Goal: Obtain resource: Download file/media

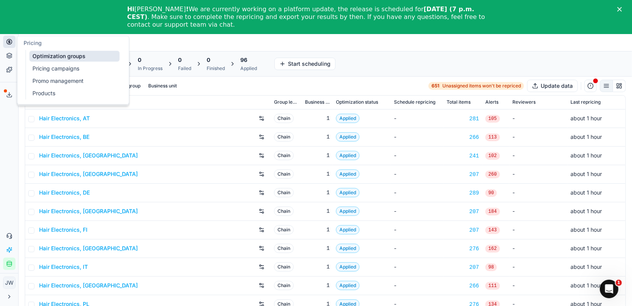
click at [11, 46] on button "Pricing" at bounding box center [9, 42] width 12 height 12
click at [48, 50] on ul "Optimization groups Pricing campaigns Promo management Products" at bounding box center [75, 75] width 98 height 50
click at [49, 56] on link "Optimization groups" at bounding box center [74, 56] width 90 height 11
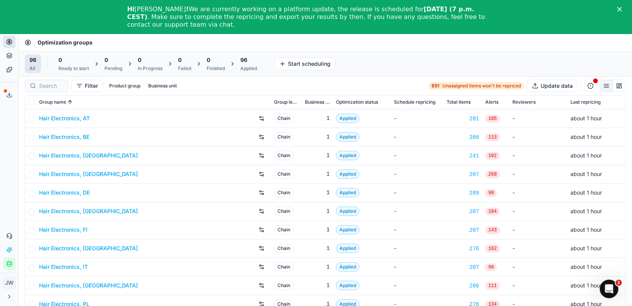
click at [621, 8] on polygon "Close" at bounding box center [620, 9] width 5 height 5
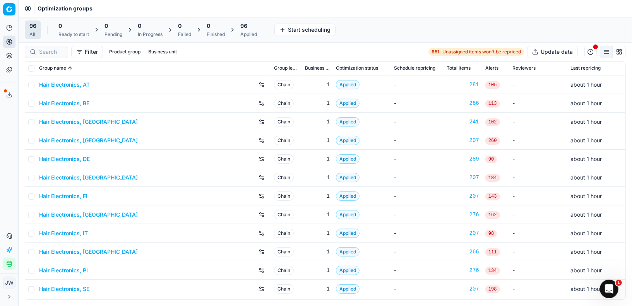
click at [249, 29] on div "96 Applied" at bounding box center [248, 29] width 17 height 15
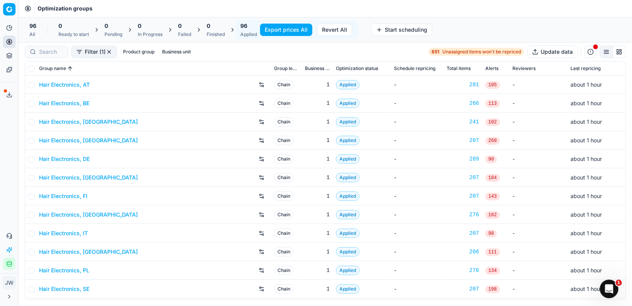
click at [294, 31] on button "Export prices All" at bounding box center [286, 30] width 52 height 12
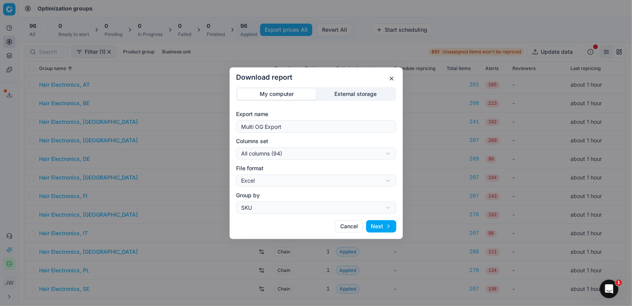
click at [291, 154] on div "Download report My computer External storage Export name Multi OG Export Column…" at bounding box center [316, 153] width 632 height 306
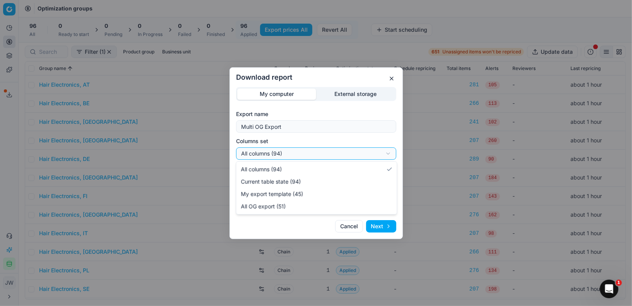
select select "custom"
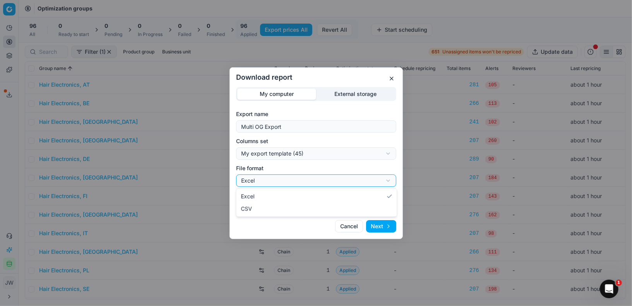
click at [299, 181] on div "Download report My computer External storage Export name Multi OG Export Column…" at bounding box center [316, 153] width 632 height 306
select select "csv"
click at [380, 228] on button "Next" at bounding box center [381, 226] width 30 height 12
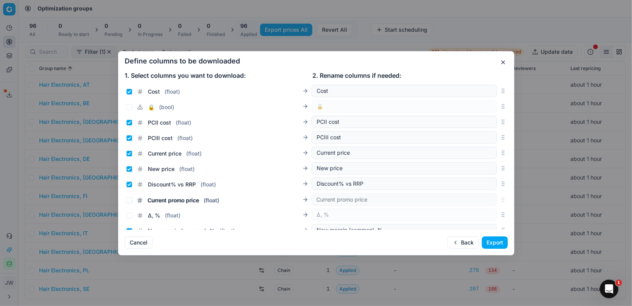
scroll to position [123, 0]
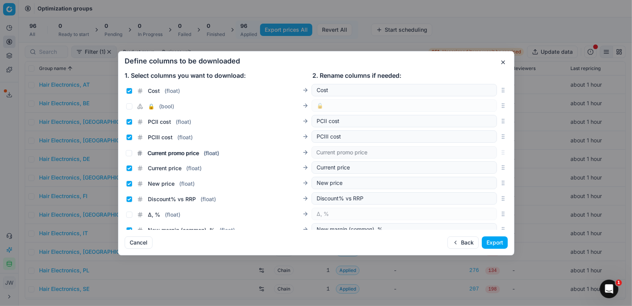
drag, startPoint x: 502, startPoint y: 154, endPoint x: 477, endPoint y: 151, distance: 25.3
click at [477, 151] on div "Current promo price ( float ) Current promo price" at bounding box center [316, 152] width 383 height 15
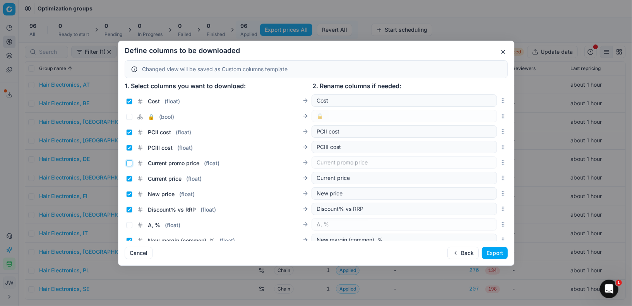
click at [128, 163] on input "Current promo price ( float )" at bounding box center [129, 163] width 6 height 6
checkbox input "true"
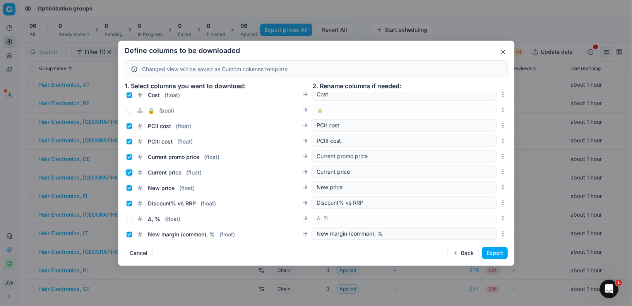
click at [129, 174] on input "Current price ( float )" at bounding box center [129, 173] width 6 height 6
checkbox input "false"
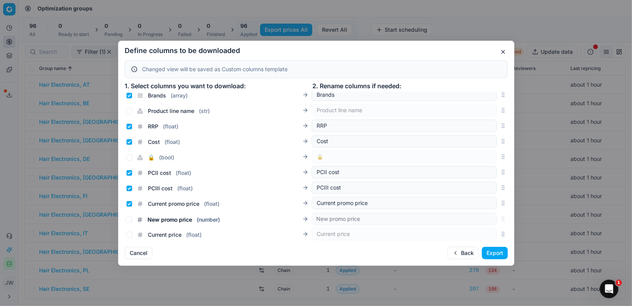
scroll to position [92, 0]
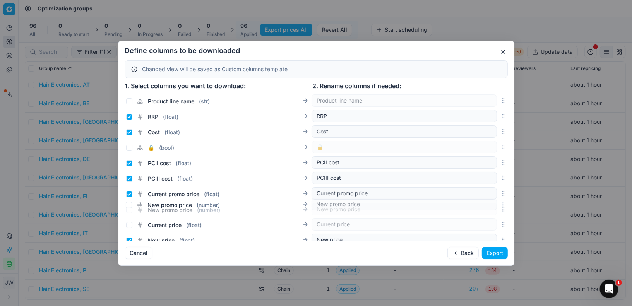
drag, startPoint x: 505, startPoint y: 154, endPoint x: 464, endPoint y: 206, distance: 66.3
click at [464, 206] on div "New promo price ( number ) New promo price" at bounding box center [316, 209] width 383 height 15
click at [129, 210] on input "New promo price ( number )" at bounding box center [129, 210] width 6 height 6
checkbox input "true"
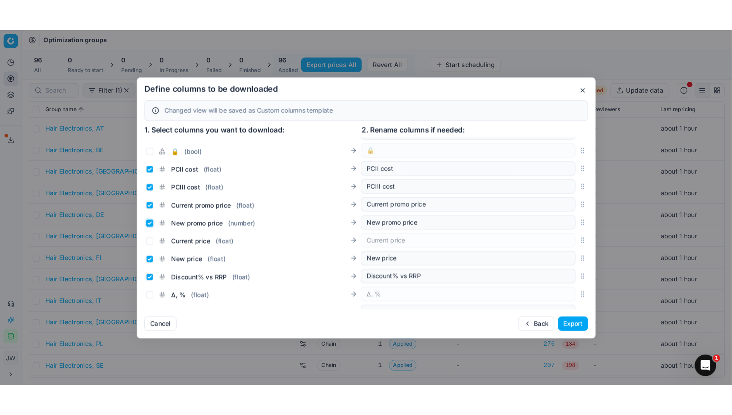
scroll to position [136, 0]
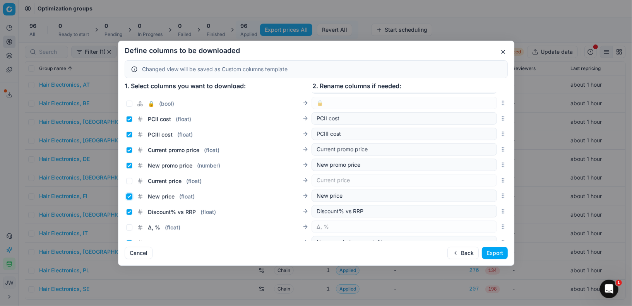
click at [129, 194] on input "New price ( float )" at bounding box center [129, 197] width 6 height 6
checkbox input "false"
click at [497, 253] on button "Export" at bounding box center [495, 253] width 26 height 12
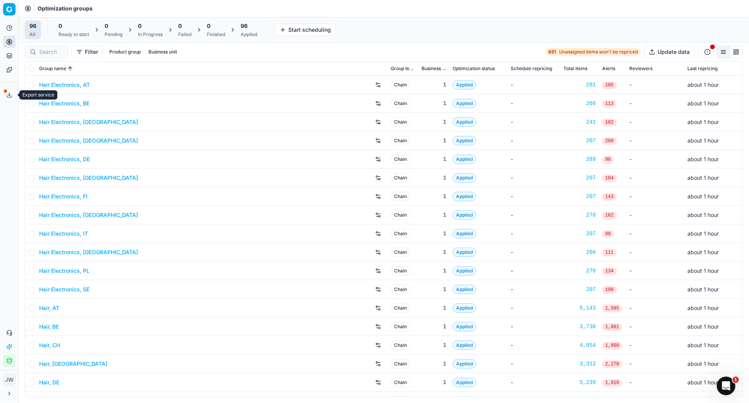
click at [8, 94] on icon at bounding box center [9, 95] width 6 height 6
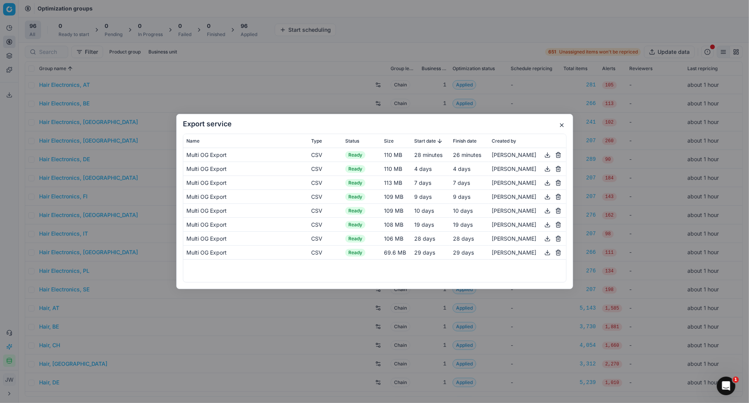
click at [544, 153] on button "button" at bounding box center [547, 154] width 9 height 9
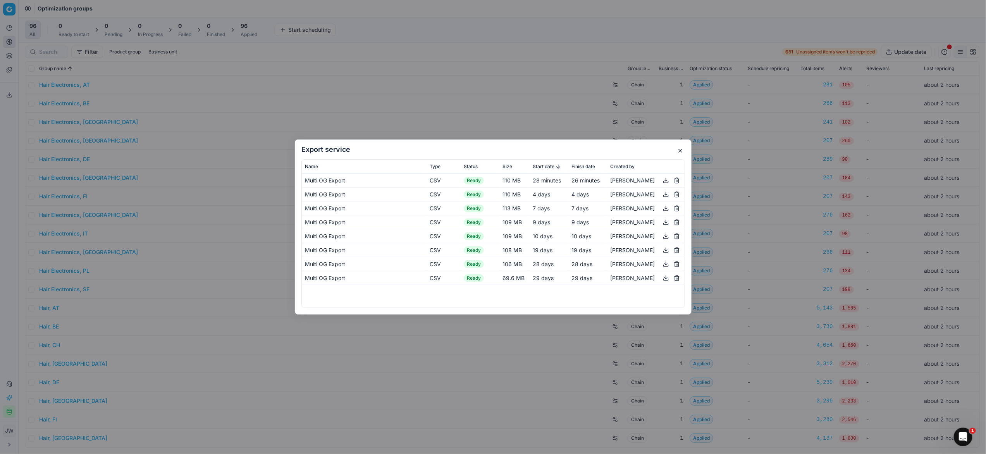
click at [464, 78] on div "Export service Name Type Status Size Start date Finish date Created by Multi OG…" at bounding box center [493, 227] width 986 height 454
